Goal: Task Accomplishment & Management: Manage account settings

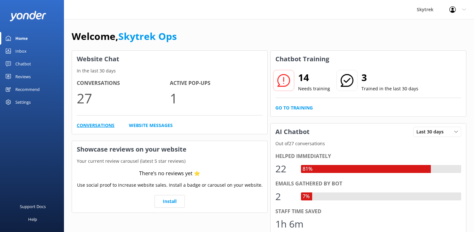
click at [96, 127] on link "Conversations" at bounding box center [96, 125] width 38 height 7
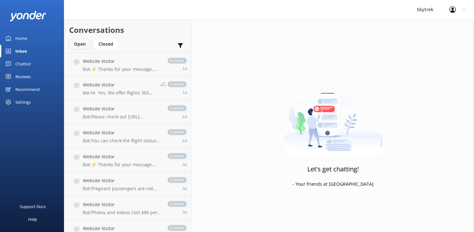
click at [82, 42] on div "Open" at bounding box center [79, 44] width 21 height 10
